Goal: Use online tool/utility: Utilize a website feature to perform a specific function

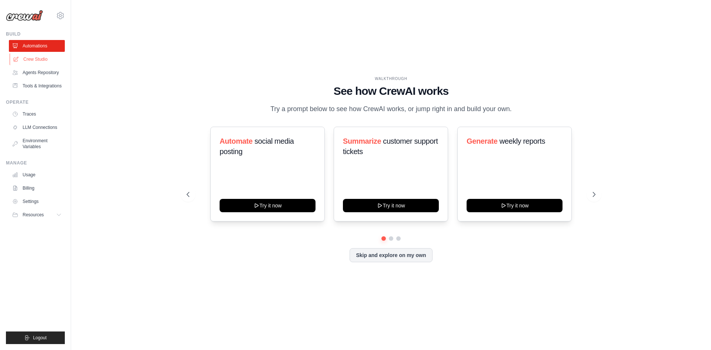
click at [40, 58] on link "Crew Studio" at bounding box center [38, 59] width 56 height 12
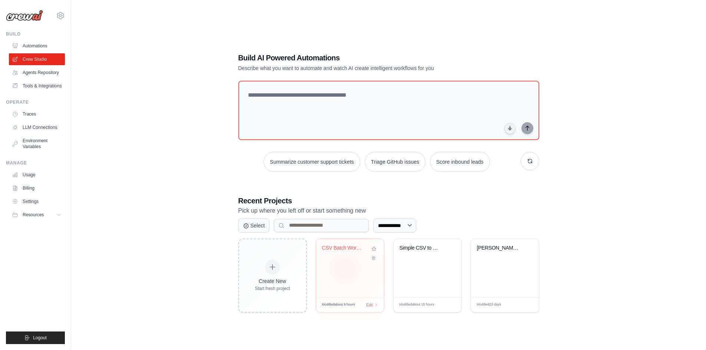
click at [344, 270] on div "CSV Batch Workers Comp Lead Enrichm..." at bounding box center [350, 268] width 68 height 59
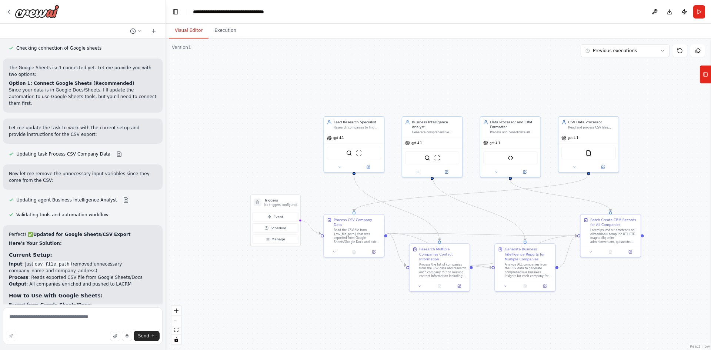
scroll to position [3738, 0]
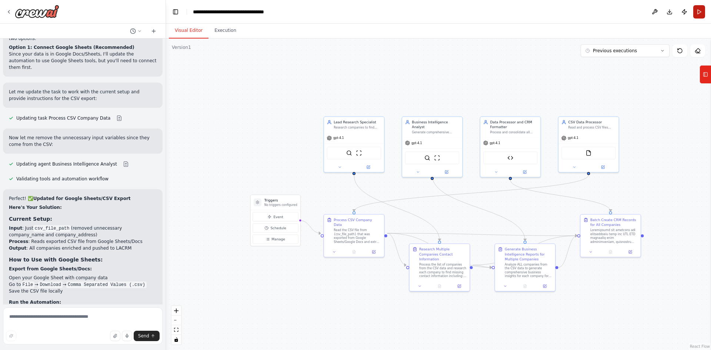
click at [701, 11] on button "Run" at bounding box center [699, 11] width 12 height 13
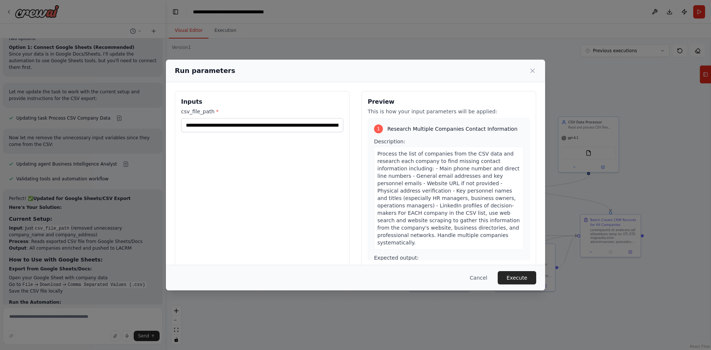
click at [526, 281] on button "Execute" at bounding box center [517, 277] width 39 height 13
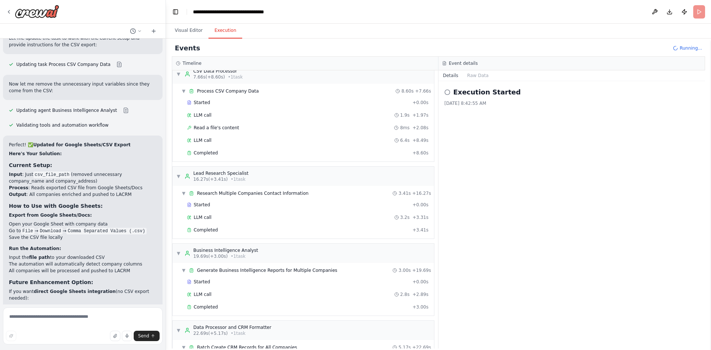
scroll to position [3798, 0]
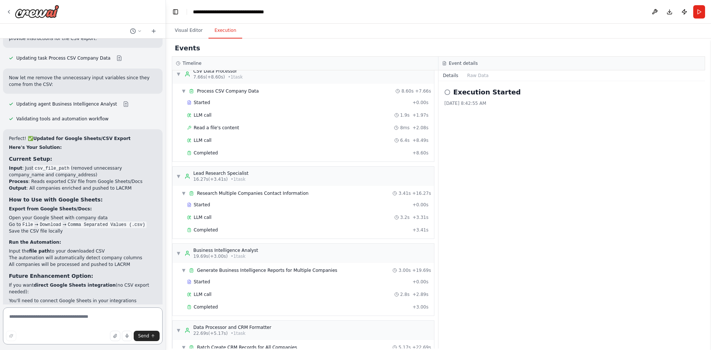
click at [62, 317] on textarea at bounding box center [83, 325] width 160 height 37
type textarea "**********"
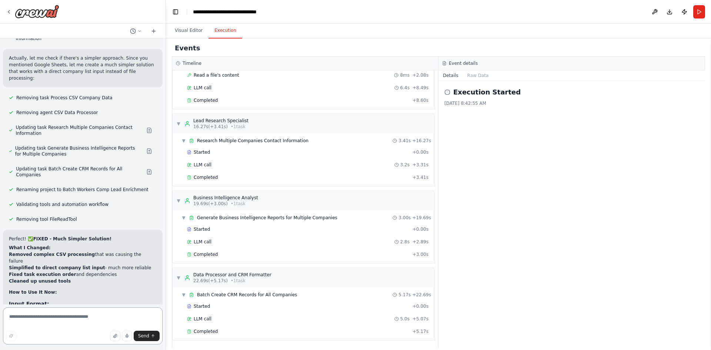
scroll to position [4366, 0]
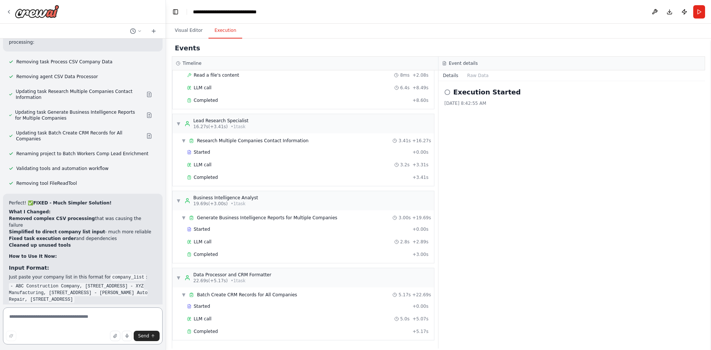
click at [39, 315] on textarea at bounding box center [83, 325] width 160 height 37
type textarea "**********"
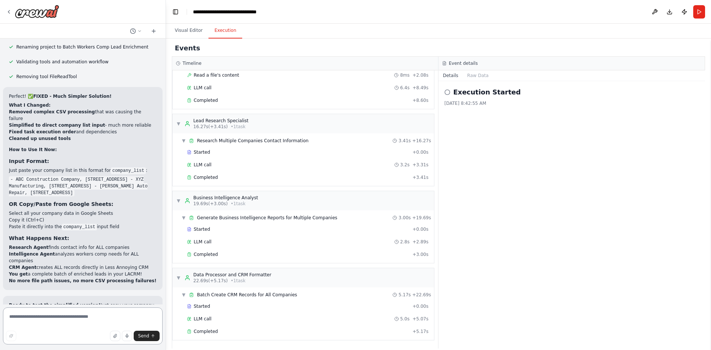
scroll to position [4480, 0]
